Goal: Task Accomplishment & Management: Complete application form

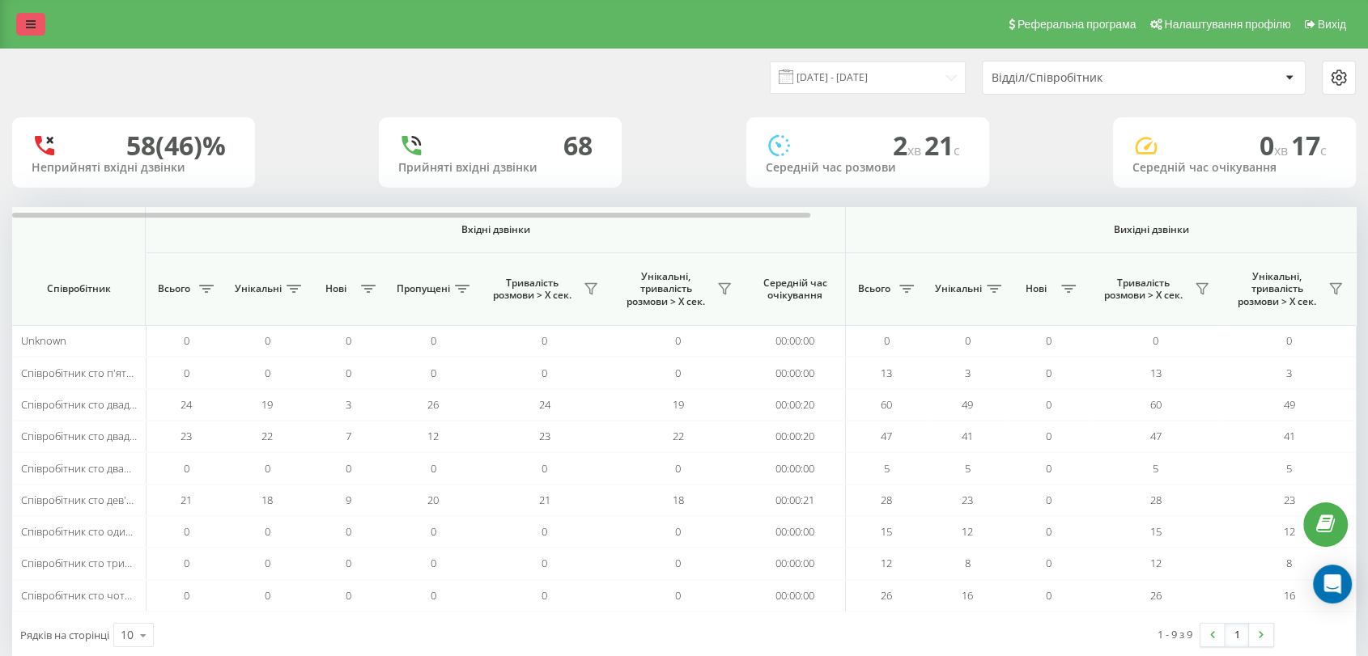
click at [26, 28] on icon at bounding box center [31, 24] width 10 height 11
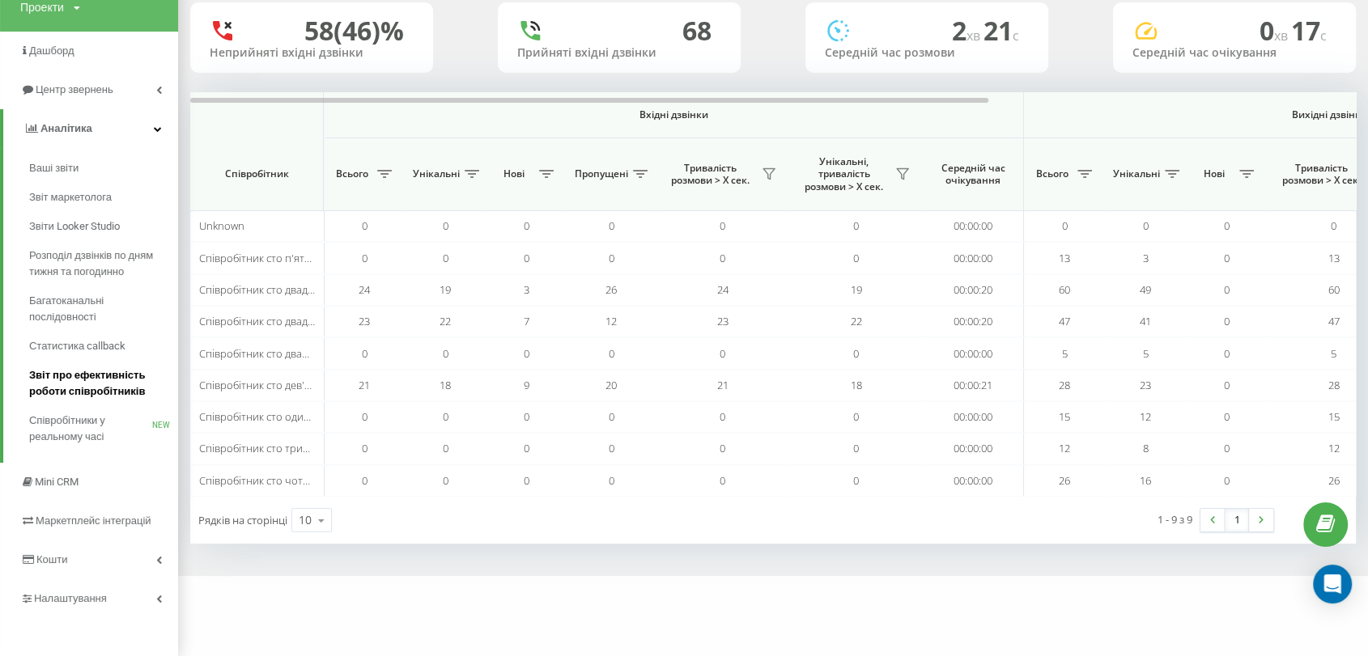
scroll to position [118, 0]
click at [109, 486] on link "Mini CRM" at bounding box center [89, 480] width 178 height 39
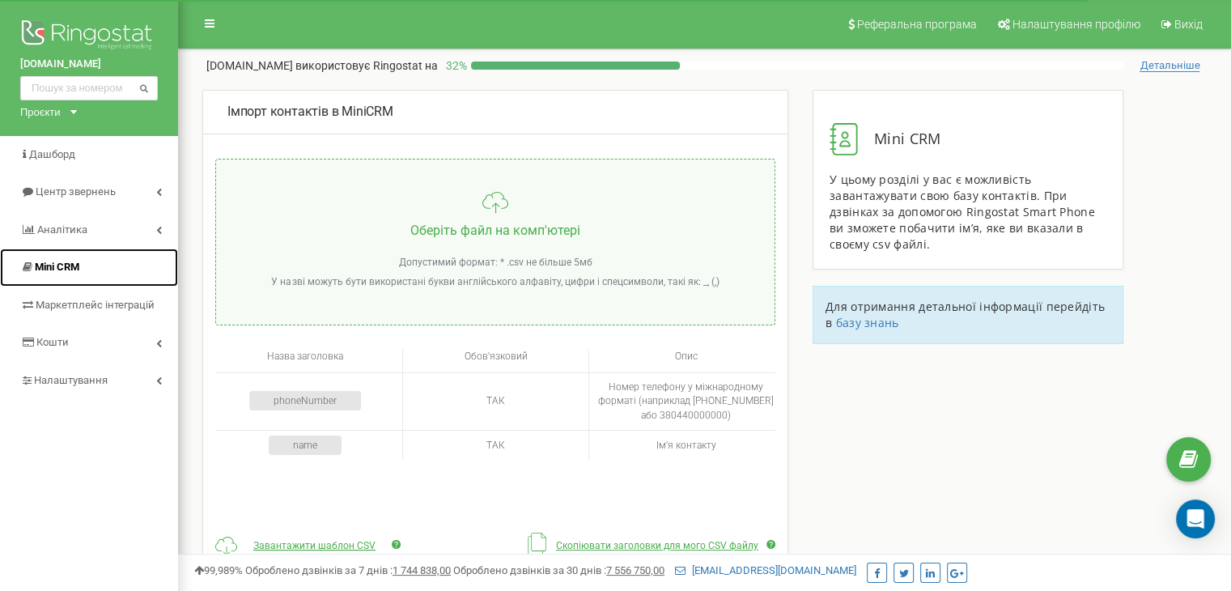
click at [77, 270] on span "Mini CRM" at bounding box center [57, 267] width 45 height 12
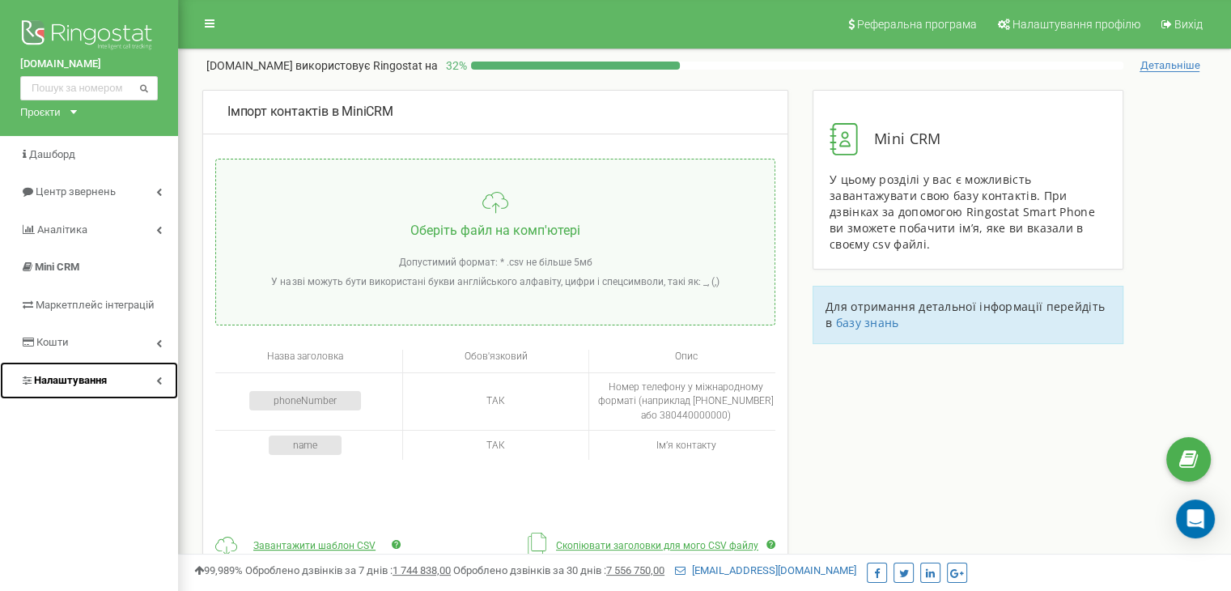
click at [65, 380] on span "Налаштування" at bounding box center [70, 380] width 73 height 12
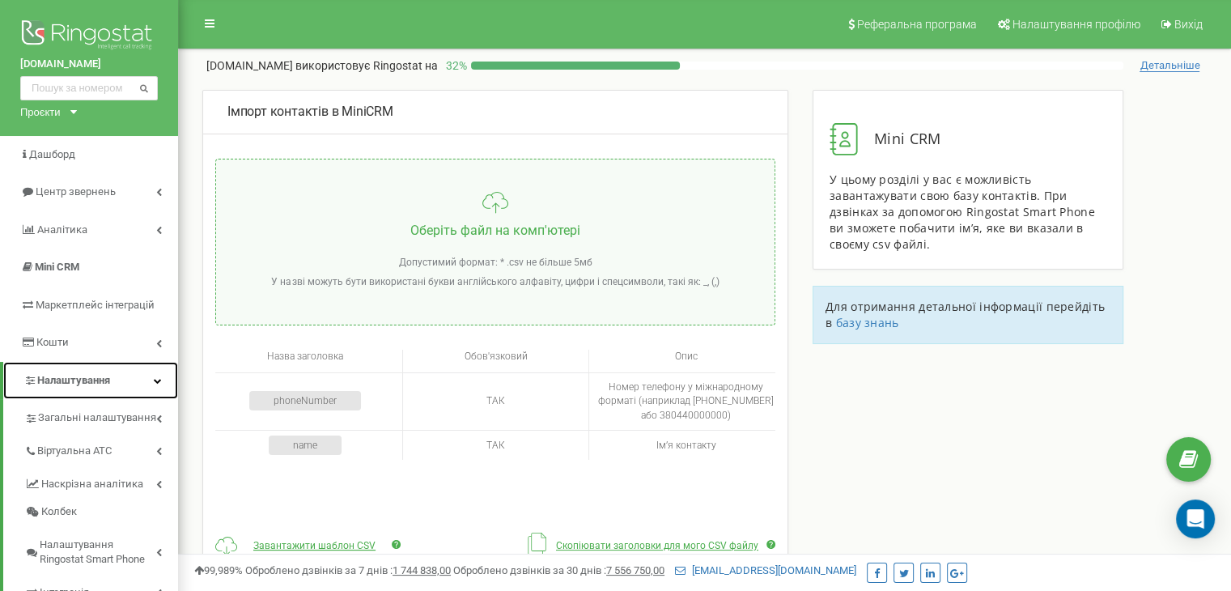
scroll to position [81, 0]
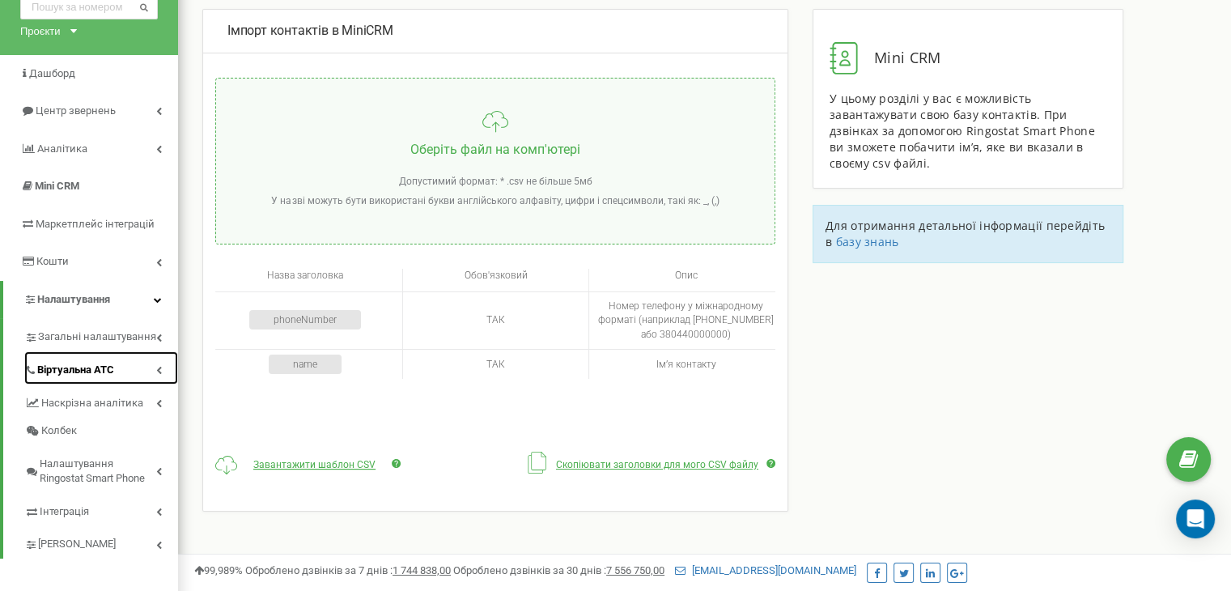
click at [65, 371] on span "Віртуальна АТС" at bounding box center [75, 370] width 77 height 15
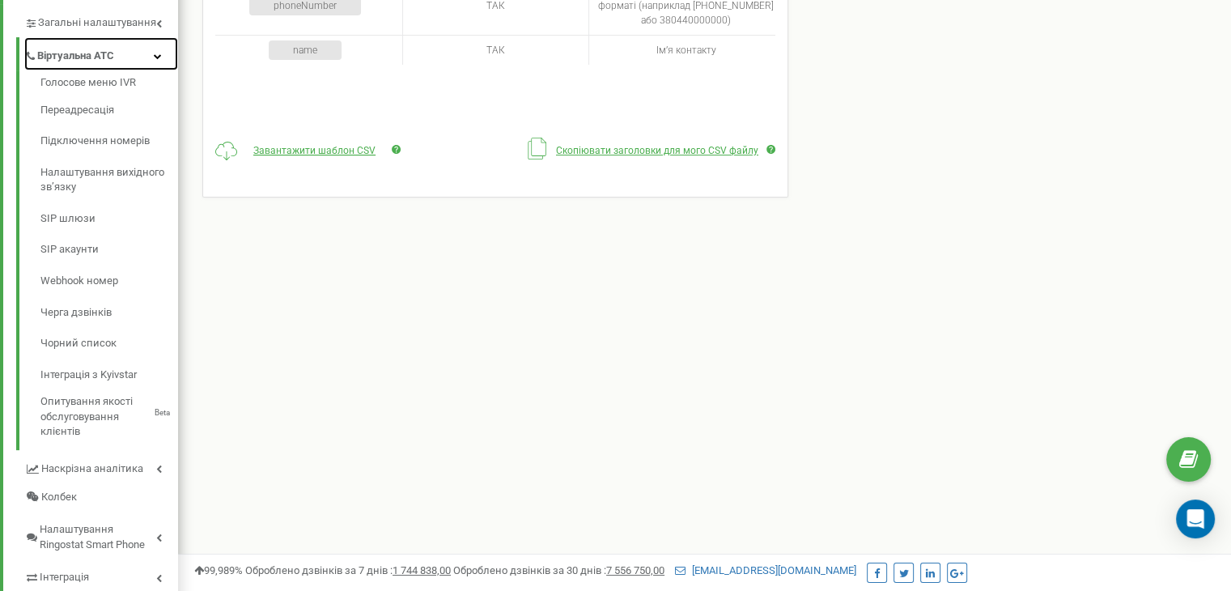
scroll to position [405, 0]
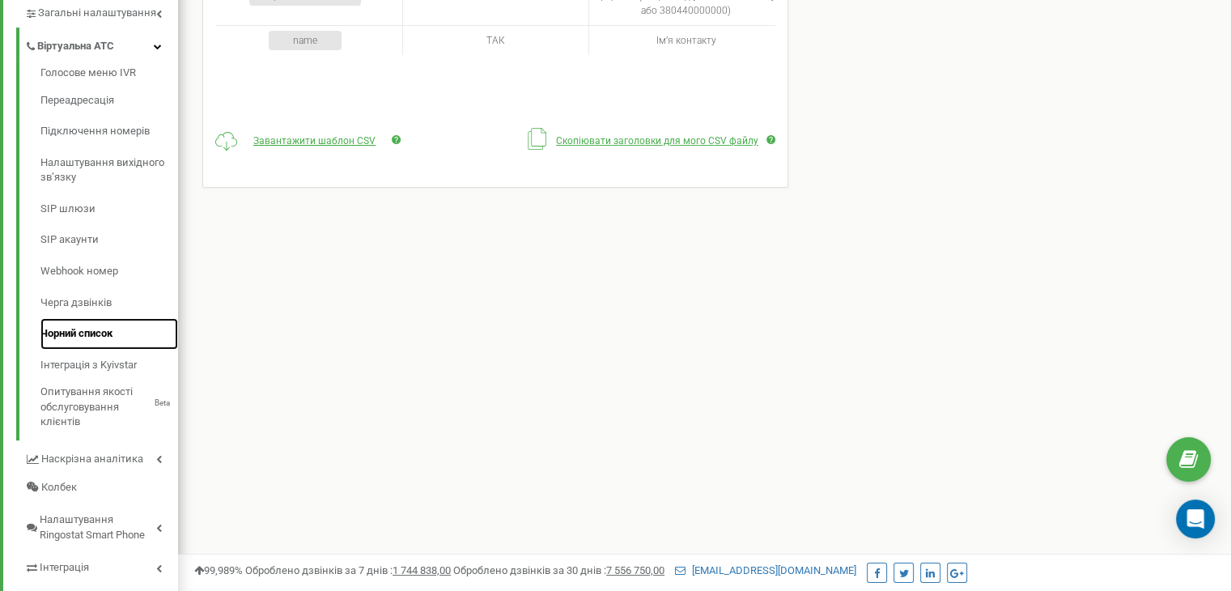
click at [78, 329] on link "Чорний список" at bounding box center [109, 334] width 138 height 32
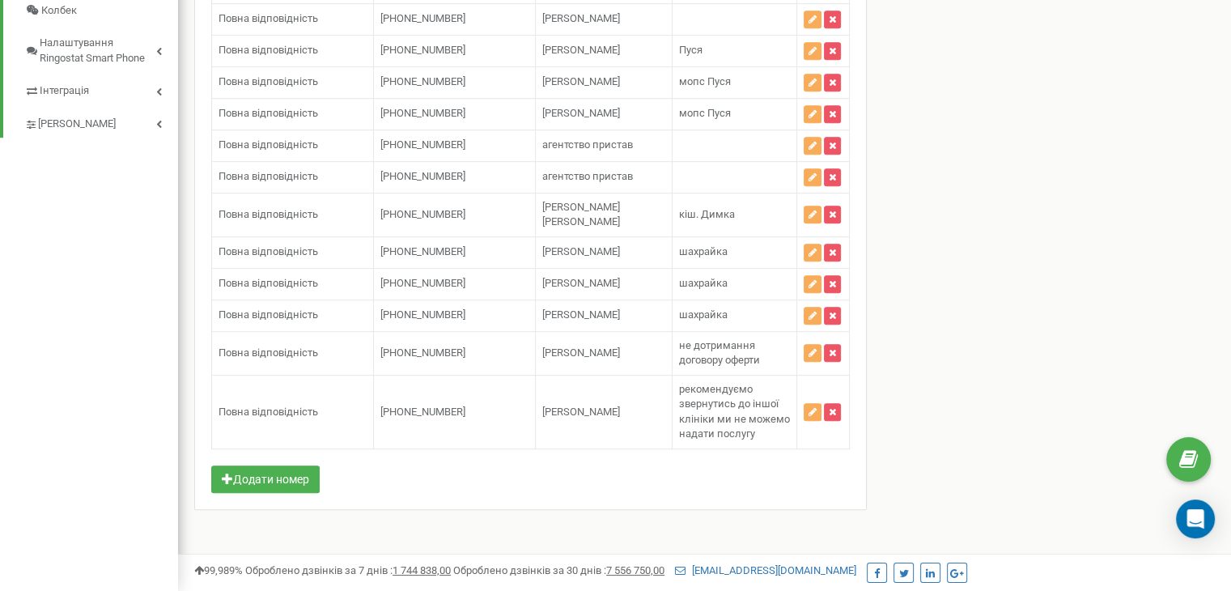
scroll to position [992, 0]
click at [254, 476] on button "Додати номер" at bounding box center [265, 479] width 108 height 28
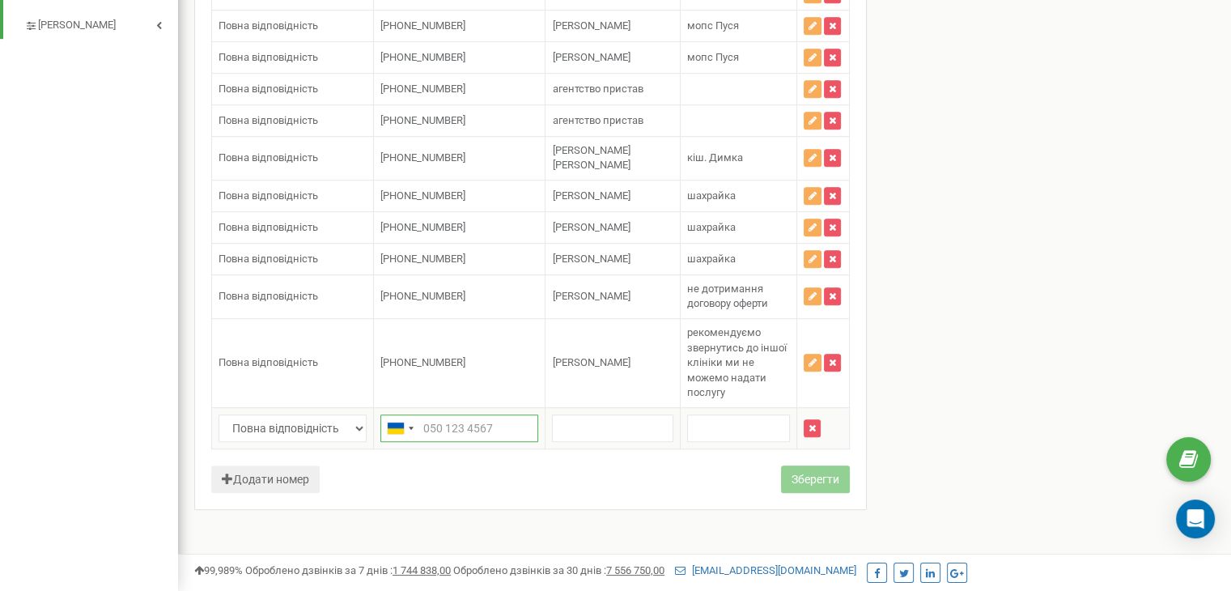
click at [427, 442] on input "text" at bounding box center [459, 428] width 158 height 28
paste input "3000479"
type input "[PHONE_NUMBER]"
click at [605, 442] on input "text" at bounding box center [612, 428] width 121 height 28
paste input "[PERSON_NAME]"
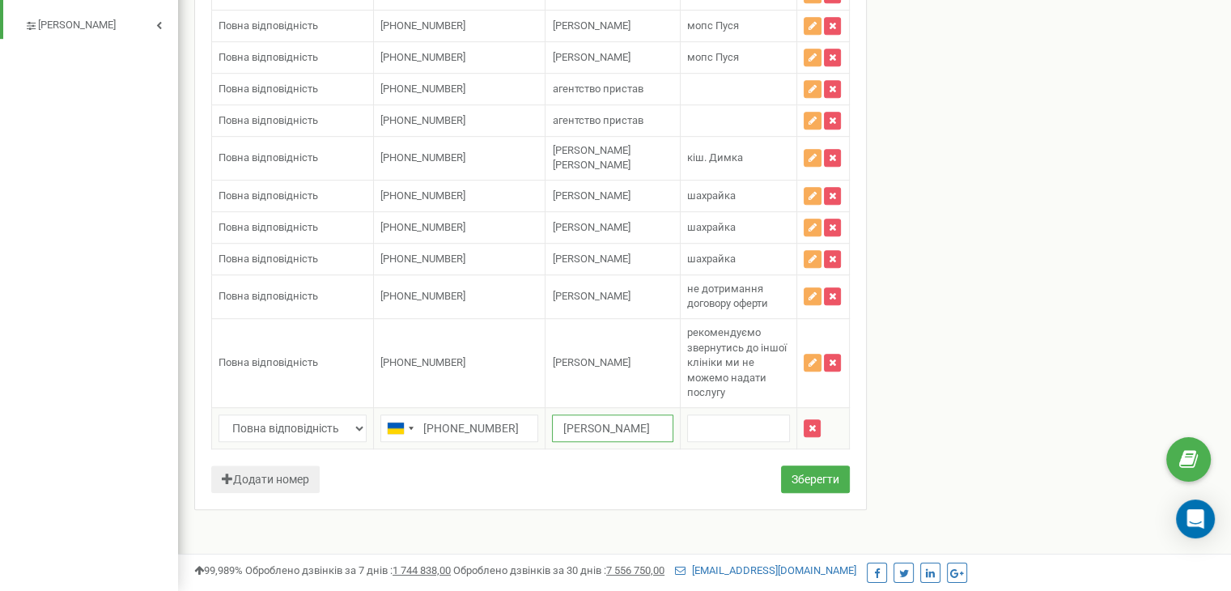
scroll to position [0, 40]
type input "[PERSON_NAME]"
click at [728, 442] on input "text" at bounding box center [738, 428] width 103 height 28
type input "відмова від оплати та агресивна поведінка по відношенню до співробітників"
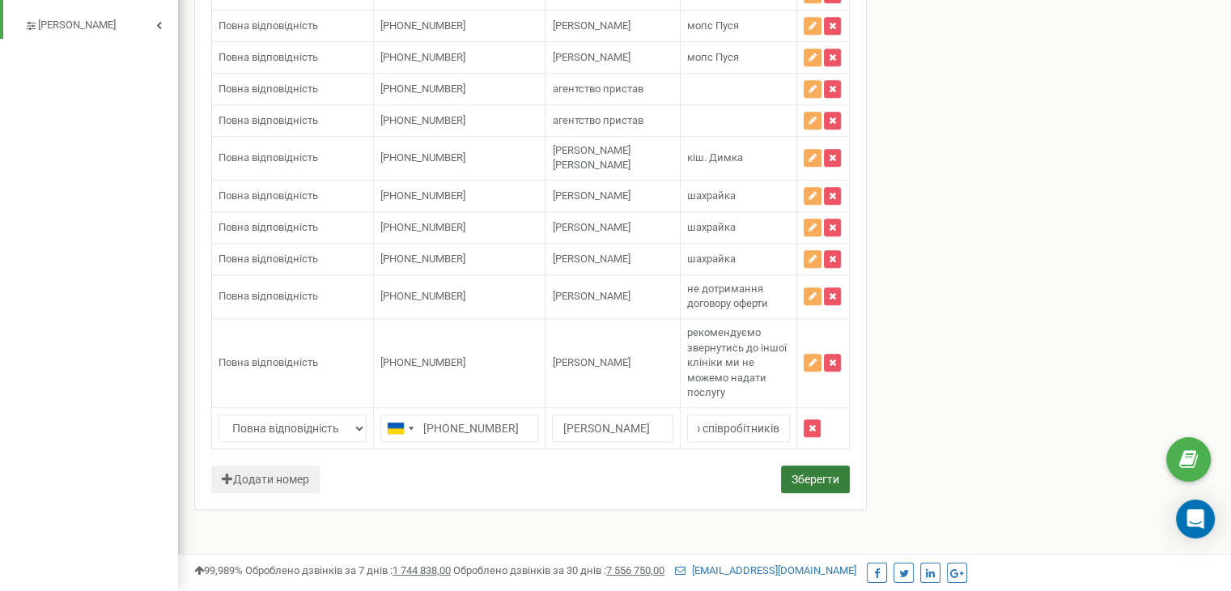
scroll to position [0, 0]
click at [803, 493] on button "Зберегти" at bounding box center [815, 479] width 69 height 28
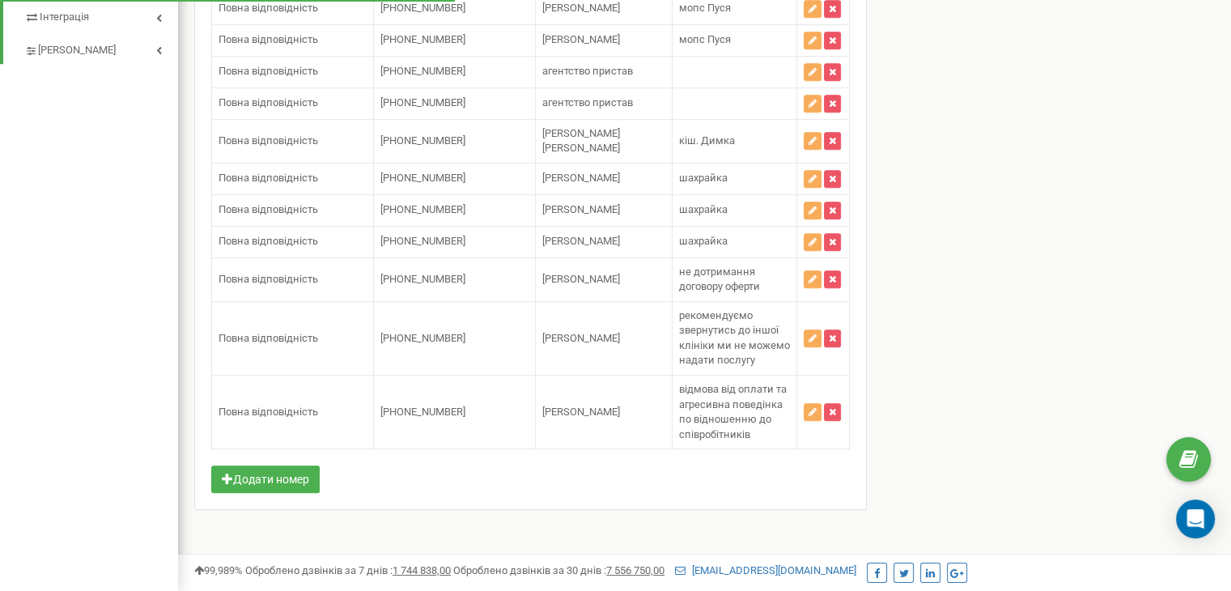
scroll to position [1096, 0]
click at [294, 475] on button "Додати номер" at bounding box center [265, 479] width 108 height 28
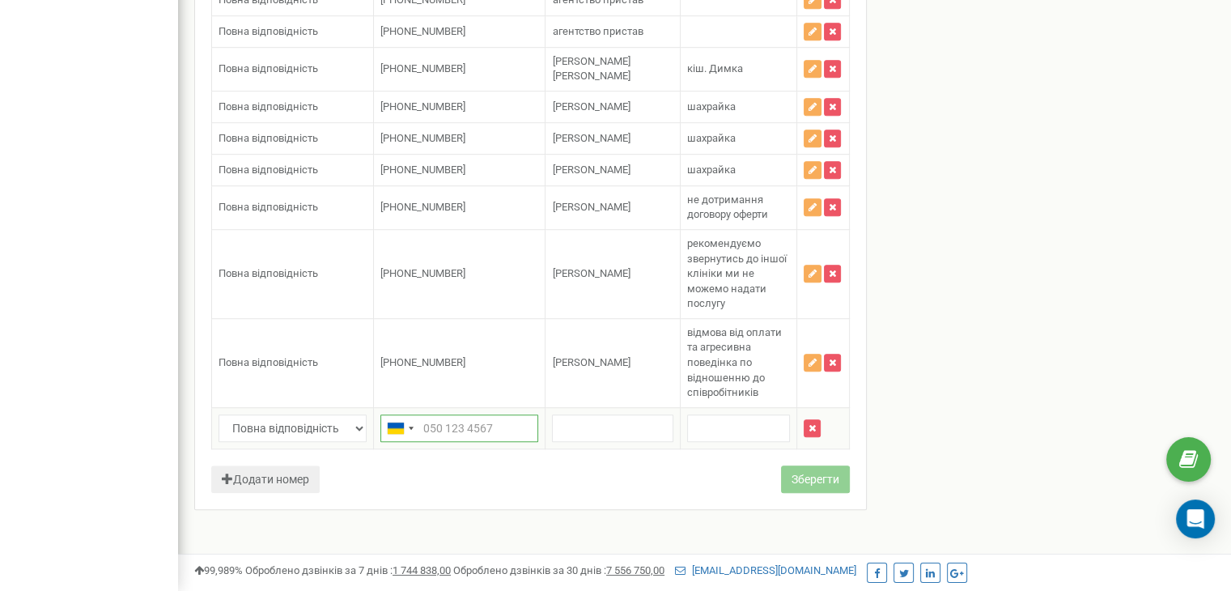
click at [472, 442] on input "text" at bounding box center [459, 428] width 158 height 28
paste input "3406338"
type input "[PHONE_NUMBER]"
click at [647, 442] on input "text" at bounding box center [612, 428] width 121 height 28
drag, startPoint x: 545, startPoint y: 388, endPoint x: 601, endPoint y: 410, distance: 60.7
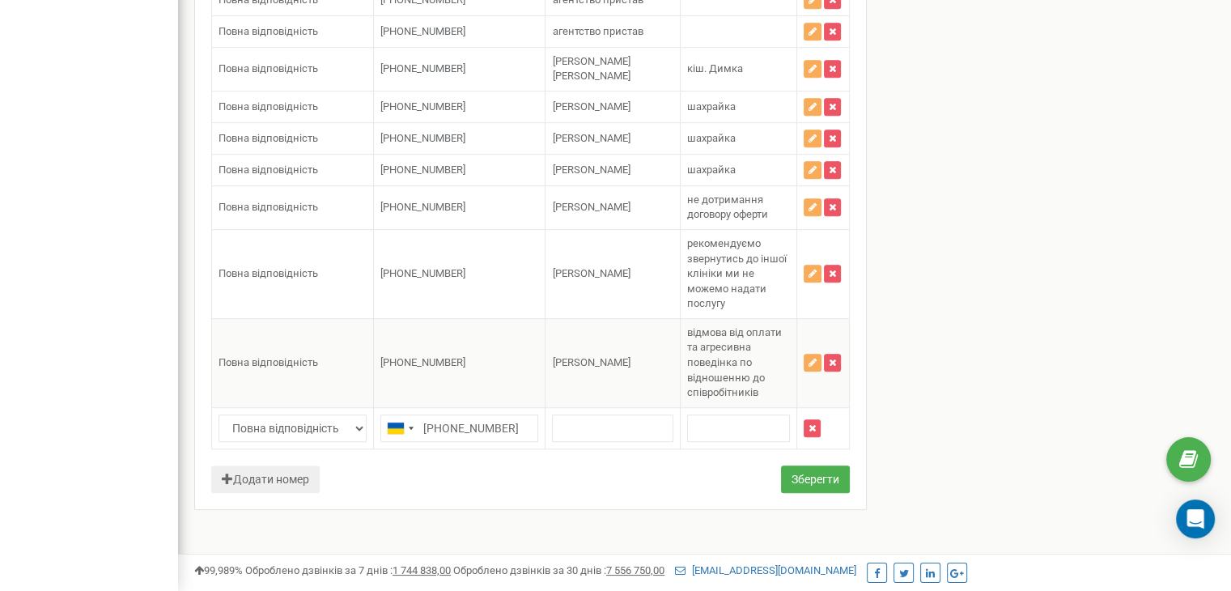
click at [601, 407] on td "Козакова Ангеліна Вікторівна Козакова Ангеліна Вікторівна" at bounding box center [613, 362] width 134 height 89
copy span "[PERSON_NAME]"
click at [592, 442] on input "text" at bounding box center [612, 428] width 121 height 28
paste input "[PERSON_NAME]"
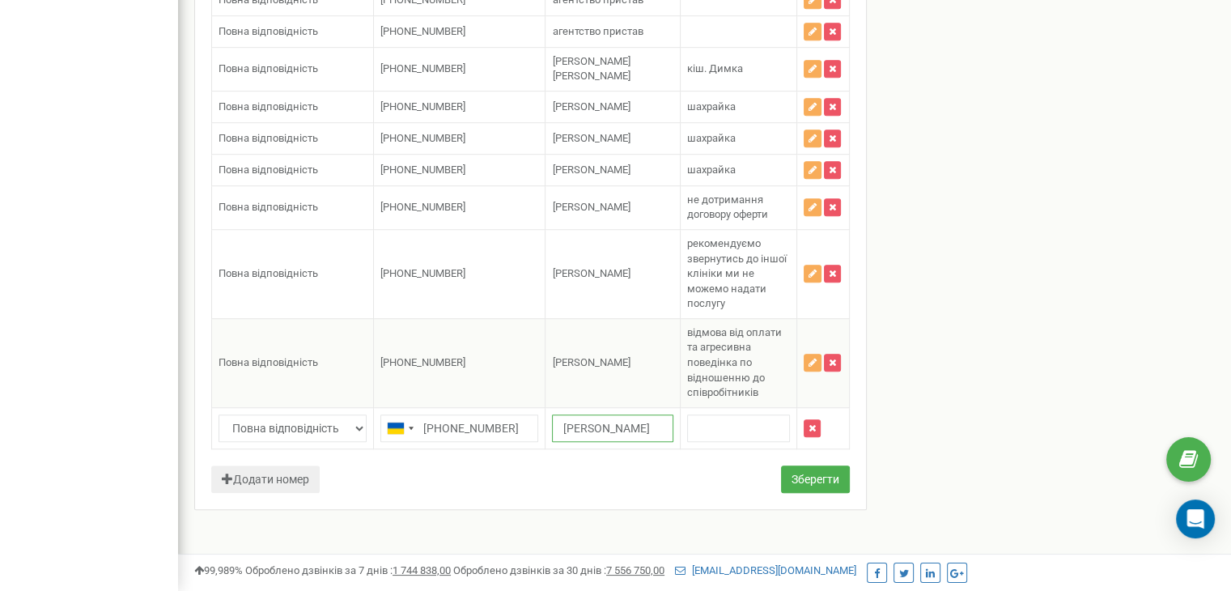
type input "[PERSON_NAME]"
drag, startPoint x: 699, startPoint y: 358, endPoint x: 777, endPoint y: 445, distance: 117.0
click at [777, 407] on td "відмова від оплати та агресивна поведінка по відношенню до співробітників відмо…" at bounding box center [738, 362] width 117 height 89
copy span "відмова від оплати та агресивна поведінка по відношенню до співробітників"
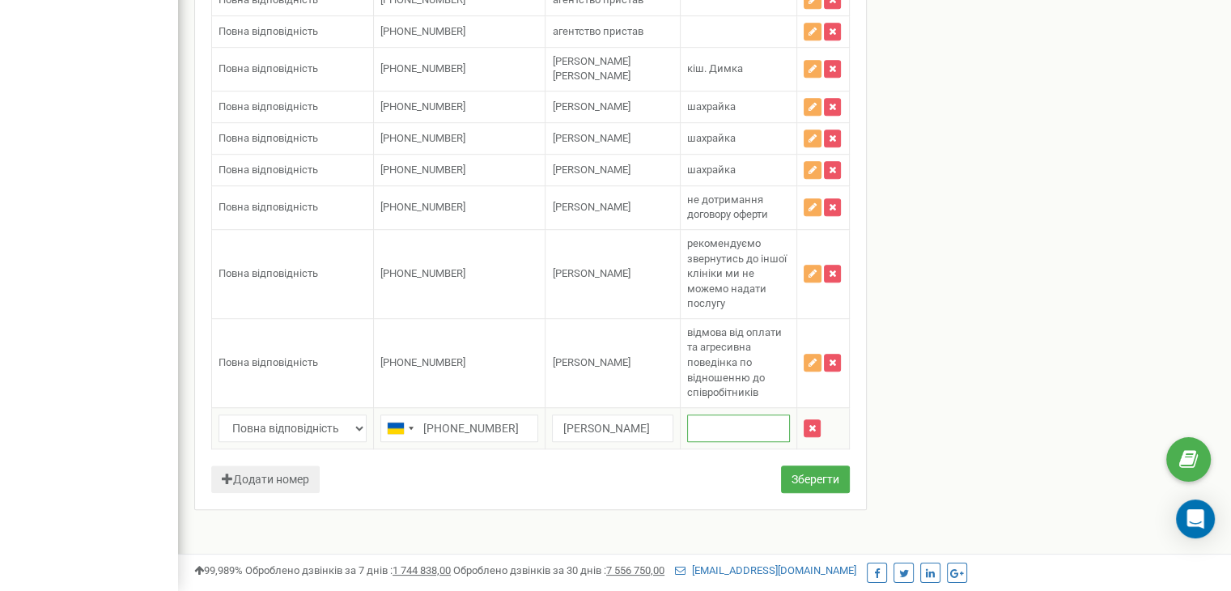
click at [728, 442] on input "text" at bounding box center [738, 428] width 103 height 28
paste input "відмова від оплати та агресивна поведінка по відношенню до співробітників"
type input "відмова від оплати та агресивна поведінка по відношенню до співробітників"
click at [805, 493] on button "Зберегти" at bounding box center [815, 479] width 69 height 28
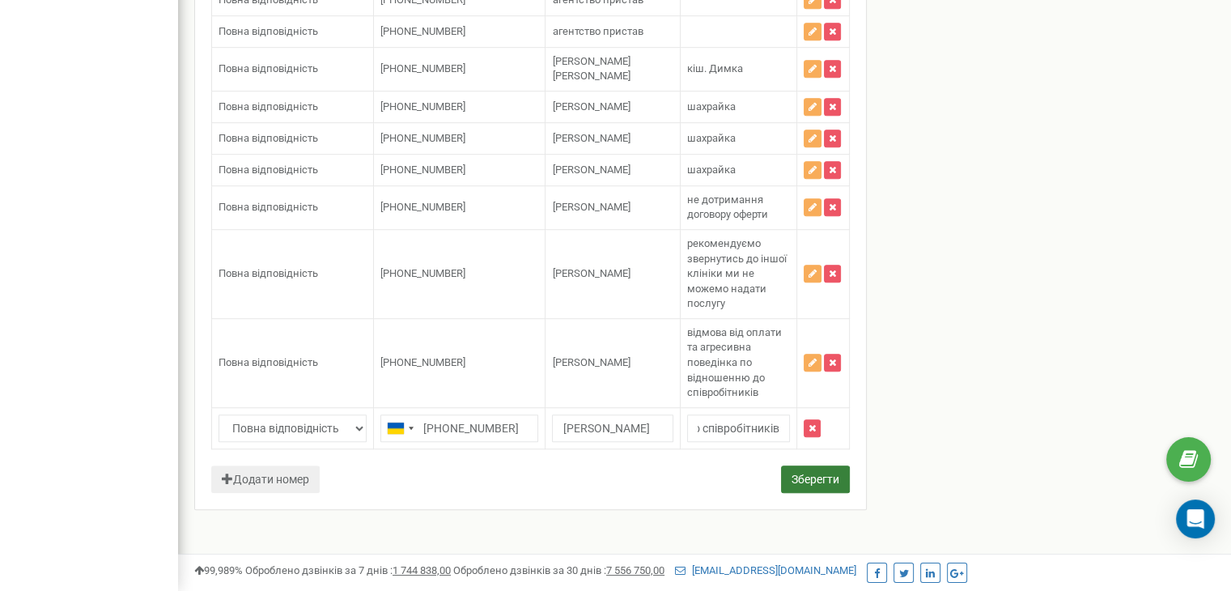
scroll to position [0, 0]
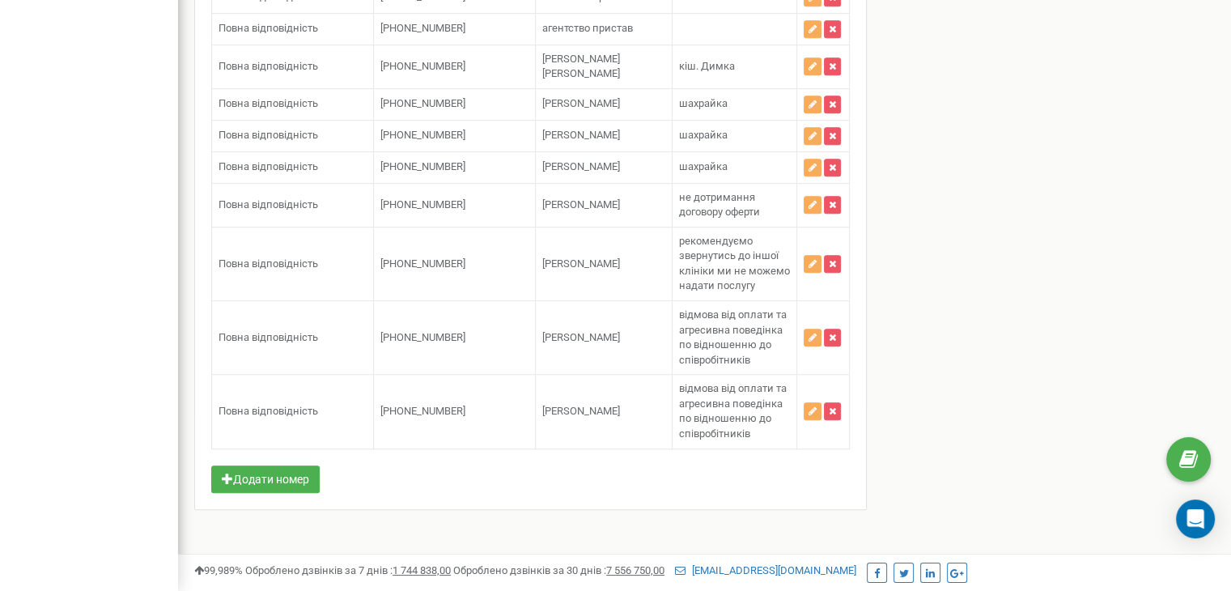
scroll to position [1200, 0]
